Goal: Information Seeking & Learning: Learn about a topic

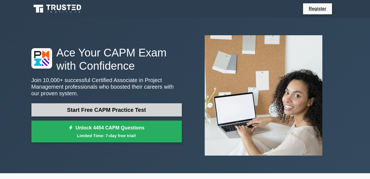
click at [129, 115] on link "Start Free CAPM Practice Test" at bounding box center [106, 109] width 150 height 13
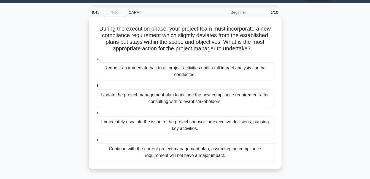
scroll to position [28, 0]
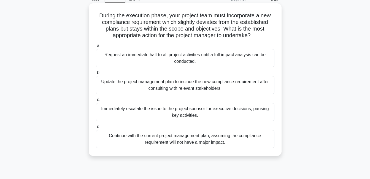
click at [172, 91] on div "Update the project management plan to include the new compliance requirement af…" at bounding box center [185, 85] width 179 height 18
click at [96, 75] on input "b. Update the project management plan to include the new compliance requirement…" at bounding box center [96, 73] width 0 height 4
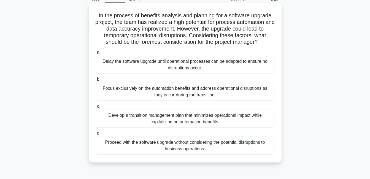
click at [177, 123] on div "Develop a transition management plan that minimizes operational impact while ca…" at bounding box center [185, 119] width 179 height 18
click at [96, 108] on input "c. Develop a transition management plan that minimizes operational impact while…" at bounding box center [96, 107] width 0 height 4
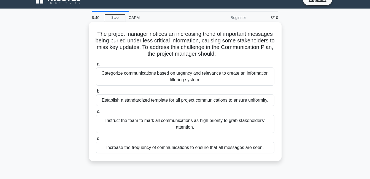
scroll to position [0, 0]
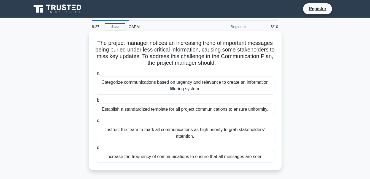
click at [210, 90] on div "Categorize communications based on urgency and relevance to create an informati…" at bounding box center [185, 86] width 179 height 18
click at [96, 75] on input "a. Categorize communications based on urgency and relevance to create an inform…" at bounding box center [96, 74] width 0 height 4
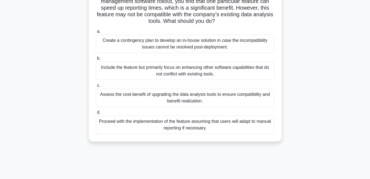
scroll to position [55, 0]
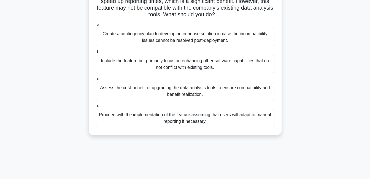
click at [141, 93] on div "Assess the cost-benefit of upgrading the data analysis tools to ensure compatib…" at bounding box center [185, 91] width 179 height 18
click at [96, 81] on input "c. Assess the cost-benefit of upgrading the data analysis tools to ensure compa…" at bounding box center [96, 79] width 0 height 4
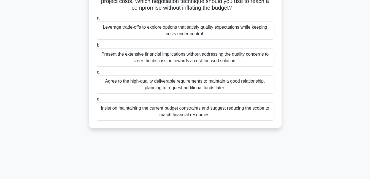
scroll to position [28, 0]
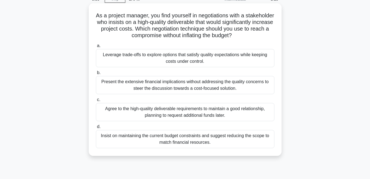
click at [167, 59] on div "Leverage trade-offs to explore options that satisfy quality expectations while …" at bounding box center [185, 58] width 179 height 18
click at [96, 48] on input "a. Leverage trade-offs to explore options that satisfy quality expectations whi…" at bounding box center [96, 46] width 0 height 4
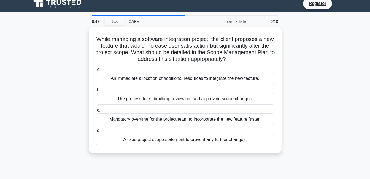
scroll to position [0, 0]
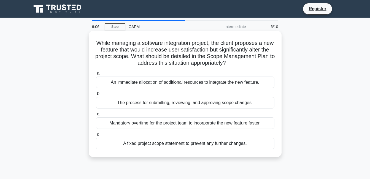
click at [175, 103] on div "The process for submitting, reviewing, and approving scope changes." at bounding box center [185, 103] width 179 height 12
drag, startPoint x: 175, startPoint y: 103, endPoint x: 160, endPoint y: 105, distance: 15.4
click at [160, 105] on div "The process for submitting, reviewing, and approving scope changes." at bounding box center [185, 103] width 179 height 12
click at [96, 96] on input "b. The process for submitting, reviewing, and approving scope changes." at bounding box center [96, 94] width 0 height 4
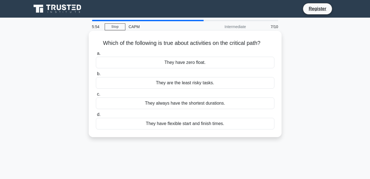
click at [209, 63] on div "They have zero float." at bounding box center [185, 63] width 179 height 12
click at [96, 55] on input "a. They have zero float." at bounding box center [96, 54] width 0 height 4
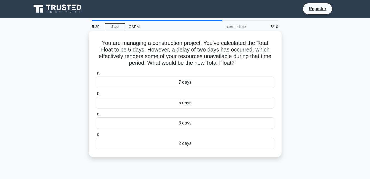
click at [177, 126] on div "3 days" at bounding box center [185, 123] width 179 height 12
click at [96, 116] on input "c. 3 days" at bounding box center [96, 114] width 0 height 4
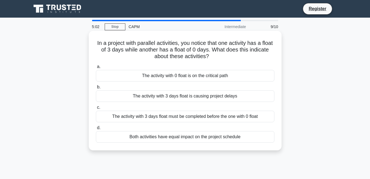
click at [136, 76] on div "The activity with 0 float is on the critical path" at bounding box center [185, 76] width 179 height 12
click at [96, 69] on input "a. The activity with 0 float is on the critical path" at bounding box center [96, 67] width 0 height 4
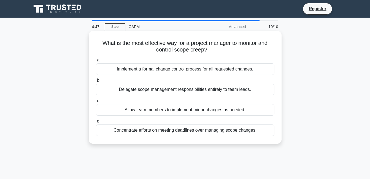
click at [218, 72] on div "Implement a formal change control process for all requested changes." at bounding box center [185, 69] width 179 height 12
click at [96, 62] on input "a. Implement a formal change control process for all requested changes." at bounding box center [96, 60] width 0 height 4
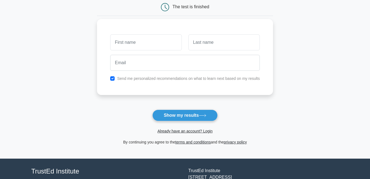
scroll to position [43, 0]
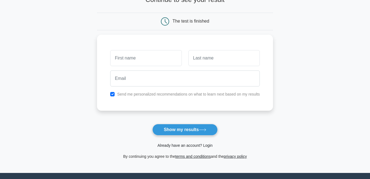
click at [182, 147] on link "Already have an account? Login" at bounding box center [184, 145] width 55 height 4
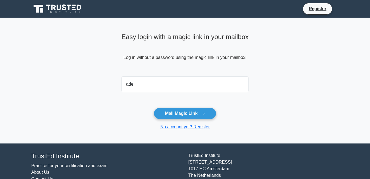
type input "adesinazeenat@gmail.com"
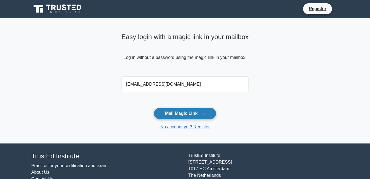
click at [183, 117] on button "Mail Magic Link" at bounding box center [185, 114] width 63 height 12
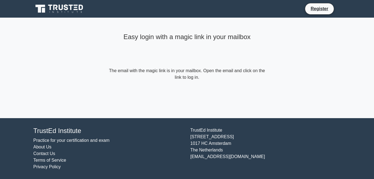
click at [198, 77] on form "The email with the magic link is in your mailbox. Open the email and click on t…" at bounding box center [187, 73] width 159 height 13
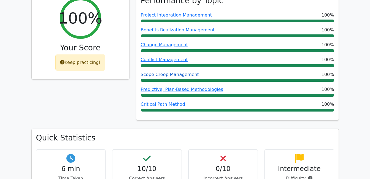
scroll to position [220, 0]
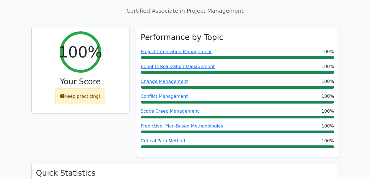
click at [98, 88] on div "Keep practicing!" at bounding box center [80, 96] width 50 height 16
click at [99, 88] on div "Keep practicing!" at bounding box center [80, 96] width 50 height 16
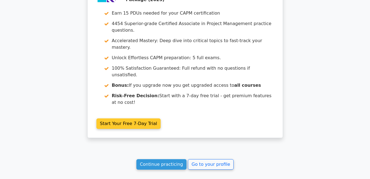
scroll to position [1076, 0]
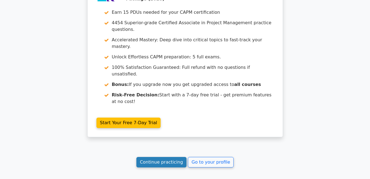
click at [157, 157] on link "Continue practicing" at bounding box center [161, 162] width 50 height 10
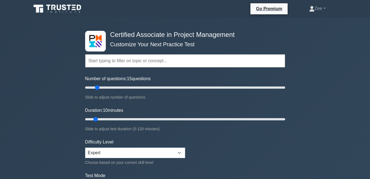
drag, startPoint x: 92, startPoint y: 86, endPoint x: 99, endPoint y: 88, distance: 6.9
type input "15"
click at [99, 88] on input "Number of questions: 15 questions" at bounding box center [185, 87] width 200 height 7
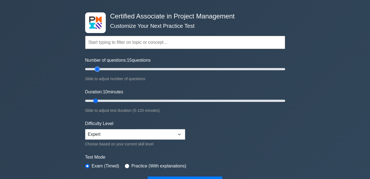
scroll to position [55, 0]
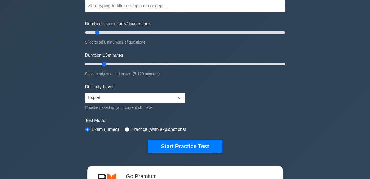
drag, startPoint x: 95, startPoint y: 65, endPoint x: 102, endPoint y: 65, distance: 6.4
type input "15"
click at [102, 65] on input "Duration: 15 minutes" at bounding box center [185, 64] width 200 height 7
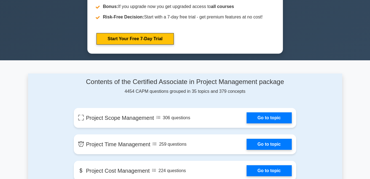
scroll to position [303, 0]
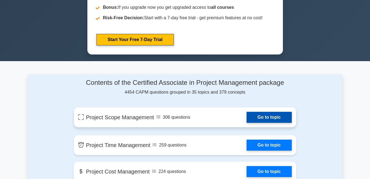
click at [257, 117] on link "Go to topic" at bounding box center [269, 117] width 45 height 11
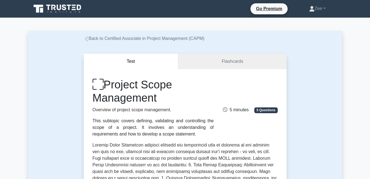
click at [159, 68] on button "Test" at bounding box center [131, 62] width 95 height 16
click at [167, 63] on button "Test" at bounding box center [131, 62] width 95 height 16
click at [203, 60] on link "Flashcards" at bounding box center [232, 62] width 108 height 16
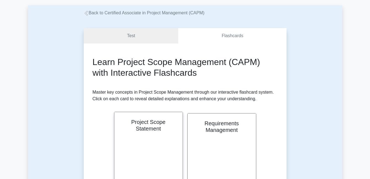
scroll to position [55, 0]
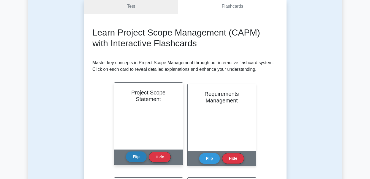
click at [142, 157] on button "Flip" at bounding box center [136, 157] width 21 height 11
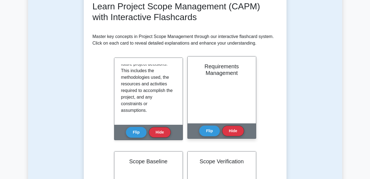
scroll to position [83, 0]
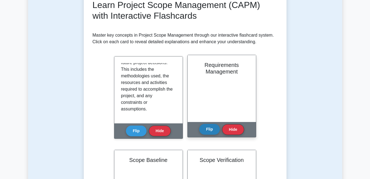
click at [211, 132] on button "Flip" at bounding box center [209, 129] width 21 height 11
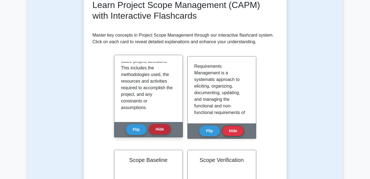
click at [167, 131] on button "Hide" at bounding box center [160, 129] width 22 height 11
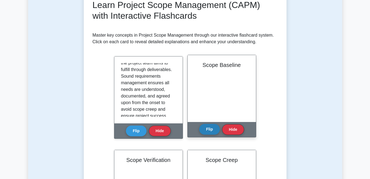
click at [209, 129] on button "Flip" at bounding box center [209, 129] width 21 height 11
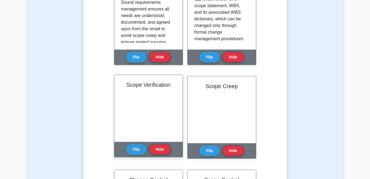
scroll to position [165, 0]
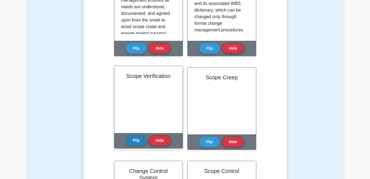
click at [137, 141] on button "Flip" at bounding box center [136, 140] width 21 height 11
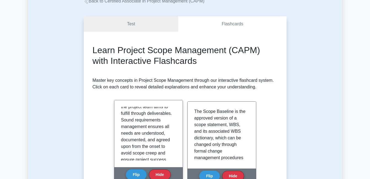
scroll to position [0, 0]
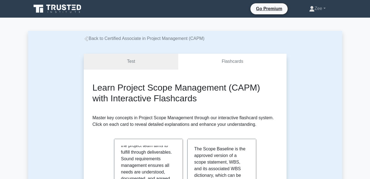
click at [167, 56] on link "Test" at bounding box center [131, 62] width 95 height 16
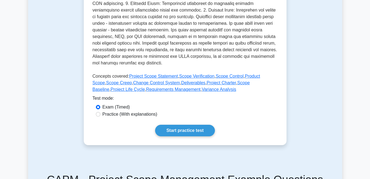
scroll to position [248, 0]
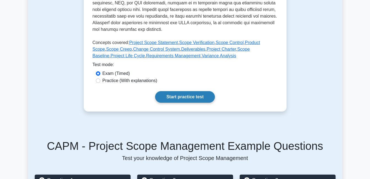
click at [166, 98] on link "Start practice test" at bounding box center [185, 97] width 60 height 12
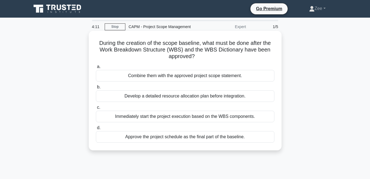
click at [194, 140] on div "Approve the project schedule as the final part of the baseline." at bounding box center [185, 137] width 179 height 12
click at [96, 130] on input "d. Approve the project schedule as the final part of the baseline." at bounding box center [96, 128] width 0 height 4
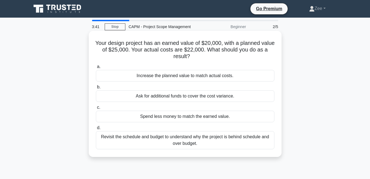
click at [172, 144] on div "Revisit the schedule and budget to understand why the project is behind schedul…" at bounding box center [185, 140] width 179 height 18
click at [96, 130] on input "d. Revisit the schedule and budget to understand why the project is behind sche…" at bounding box center [96, 128] width 0 height 4
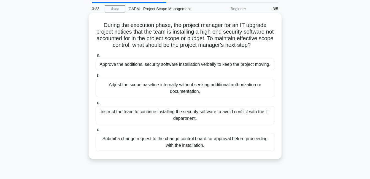
scroll to position [28, 0]
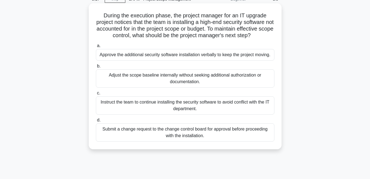
click at [124, 133] on div "Submit a change request to the change control board for approval before proceed…" at bounding box center [185, 132] width 179 height 18
click at [96, 122] on input "d. Submit a change request to the change control board for approval before proc…" at bounding box center [96, 120] width 0 height 4
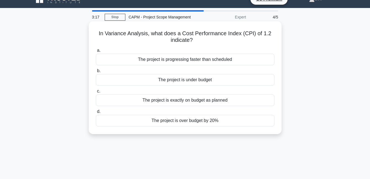
scroll to position [0, 0]
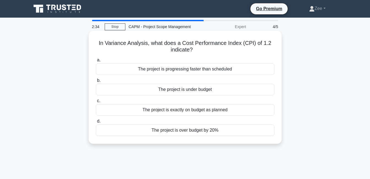
click at [199, 89] on div "The project is under budget" at bounding box center [185, 90] width 179 height 12
click at [96, 82] on input "b. The project is under budget" at bounding box center [96, 81] width 0 height 4
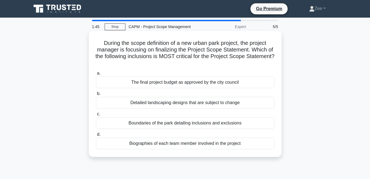
click at [199, 125] on div "Boundaries of the park detailing inclusions and exclusions" at bounding box center [185, 123] width 179 height 12
drag, startPoint x: 199, startPoint y: 125, endPoint x: 186, endPoint y: 126, distance: 13.0
click at [186, 126] on div "Boundaries of the park detailing inclusions and exclusions" at bounding box center [185, 123] width 179 height 12
click at [96, 116] on input "c. Boundaries of the park detailing inclusions and exclusions" at bounding box center [96, 114] width 0 height 4
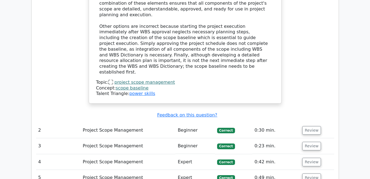
scroll to position [716, 0]
